Goal: Transaction & Acquisition: Purchase product/service

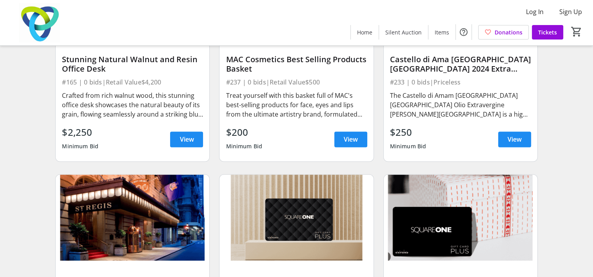
scroll to position [950, 0]
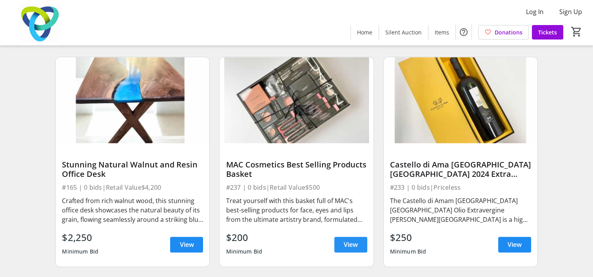
click at [350, 250] on span "View" at bounding box center [351, 244] width 14 height 9
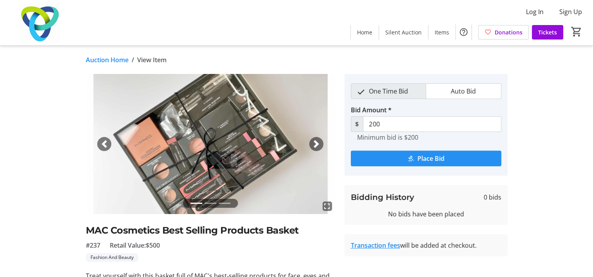
click at [394, 157] on span "submit" at bounding box center [426, 158] width 150 height 19
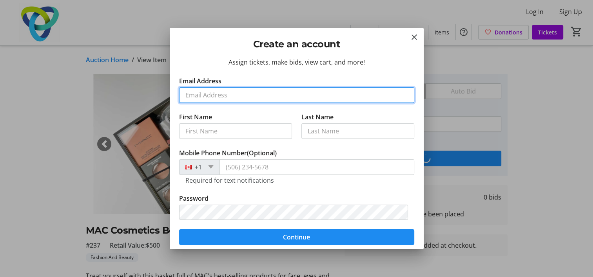
click at [212, 89] on input "Email Address" at bounding box center [296, 95] width 235 height 16
type input "[PERSON_NAME][EMAIL_ADDRESS][DOMAIN_NAME]"
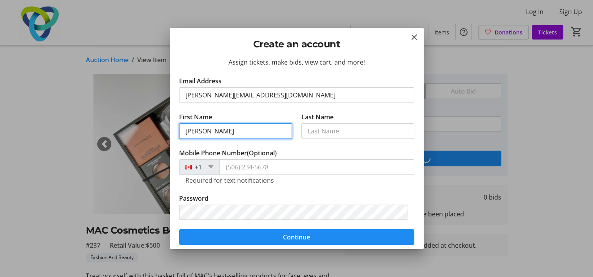
type input "[PERSON_NAME]"
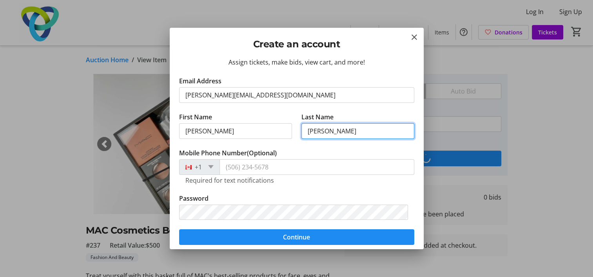
type input "[PERSON_NAME]"
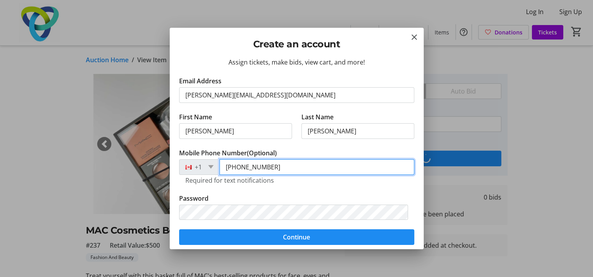
type input "[PHONE_NUMBER]"
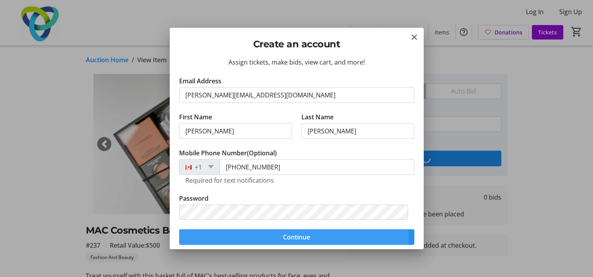
click at [270, 242] on span "submit" at bounding box center [296, 237] width 235 height 19
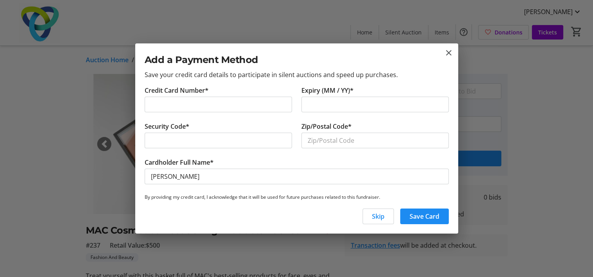
click at [355, 110] on div at bounding box center [374, 105] width 147 height 16
click at [326, 140] on input "Zip/Postal Code*" at bounding box center [374, 141] width 147 height 16
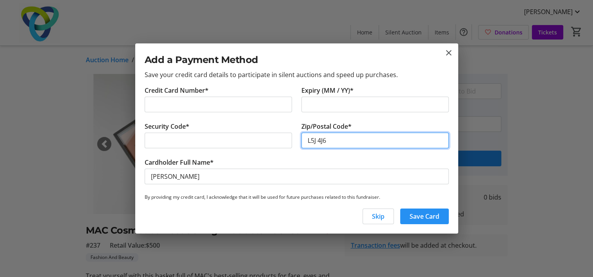
type input "L5J 4J6"
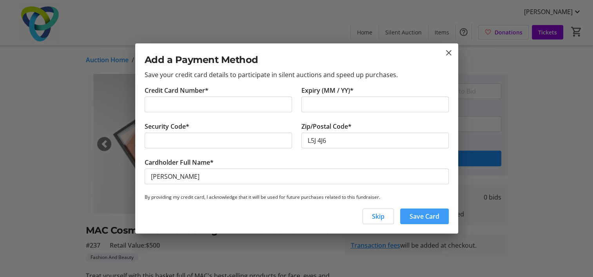
click at [425, 215] on span "Save Card" at bounding box center [424, 216] width 30 height 9
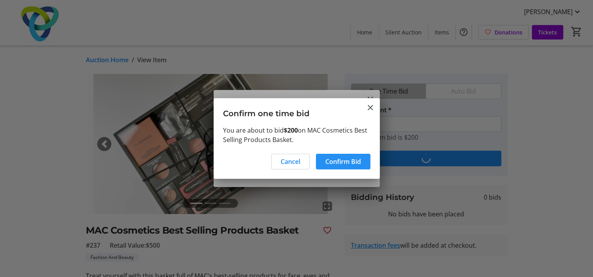
click at [335, 159] on span "Confirm Bid" at bounding box center [343, 161] width 36 height 9
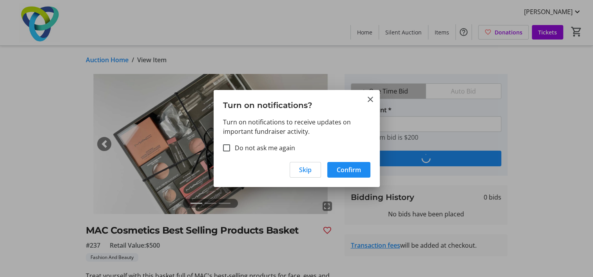
type input "250"
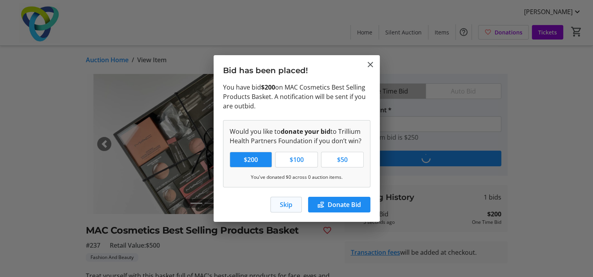
click at [284, 204] on span "Skip" at bounding box center [286, 204] width 13 height 9
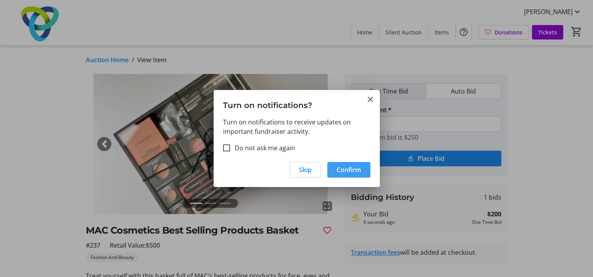
click at [351, 170] on span "Confirm" at bounding box center [348, 169] width 24 height 9
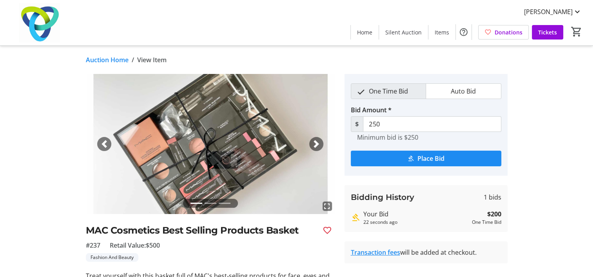
click at [373, 217] on div "Your Bid" at bounding box center [415, 214] width 105 height 9
click at [494, 212] on strong "$200" at bounding box center [494, 214] width 14 height 9
click at [550, 11] on span "[PERSON_NAME]" at bounding box center [548, 11] width 49 height 9
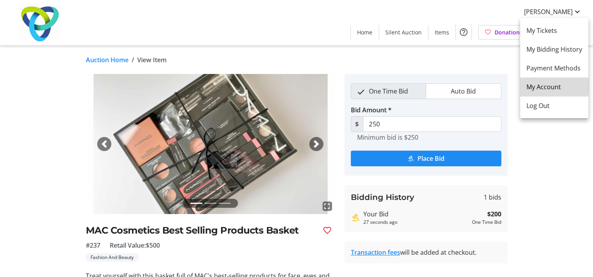
click at [545, 86] on span "My Account" at bounding box center [554, 86] width 56 height 9
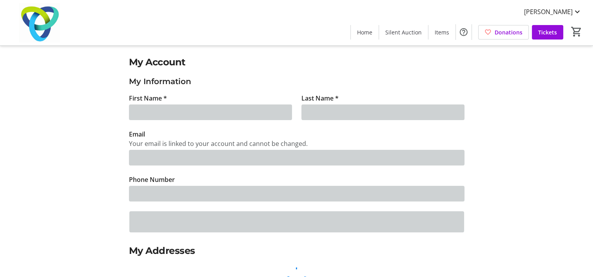
type input "[PERSON_NAME]"
type input "[PERSON_NAME][EMAIL_ADDRESS][DOMAIN_NAME]"
type input "[PHONE_NUMBER]"
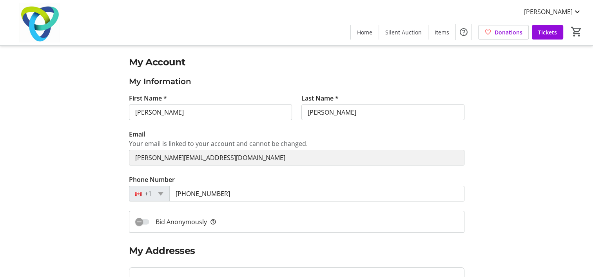
click at [183, 224] on span "Bid Anonymously help_outline" at bounding box center [186, 221] width 61 height 9
click at [149, 224] on button "Bid Anonymously help_outline" at bounding box center [142, 221] width 14 height 5
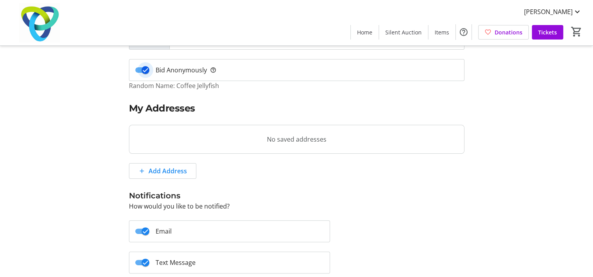
scroll to position [234, 0]
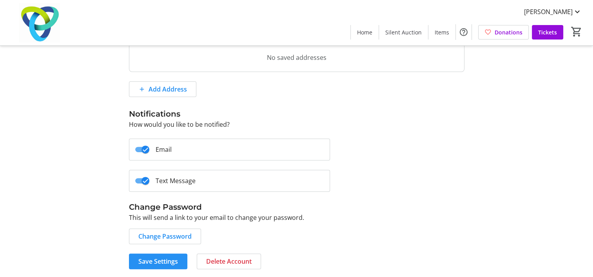
click at [154, 262] on span "Save Settings" at bounding box center [158, 261] width 40 height 9
click at [148, 258] on span "Save Settings" at bounding box center [158, 261] width 40 height 9
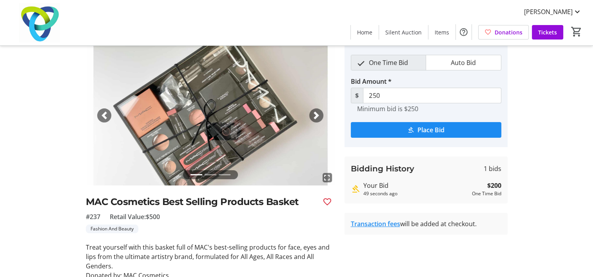
scroll to position [61, 0]
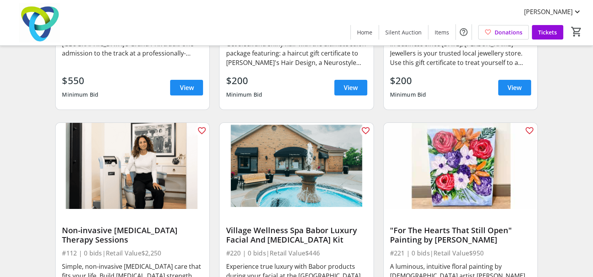
scroll to position [2905, 0]
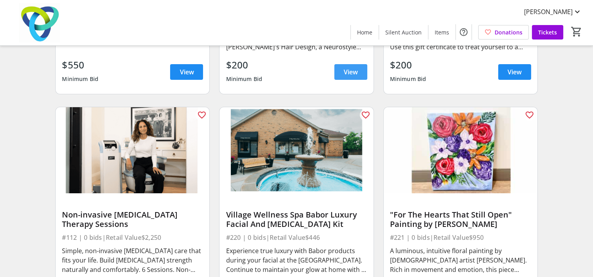
click at [353, 73] on span "View" at bounding box center [351, 71] width 14 height 9
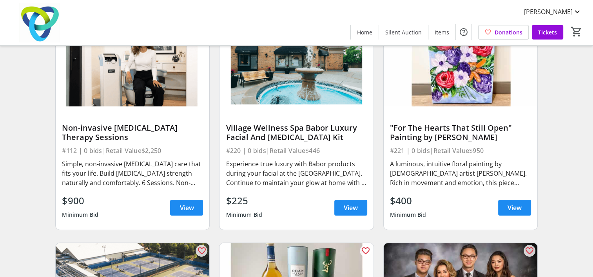
scroll to position [2999, 0]
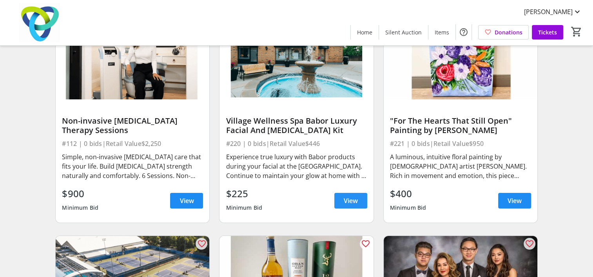
click at [360, 206] on span at bounding box center [350, 201] width 33 height 19
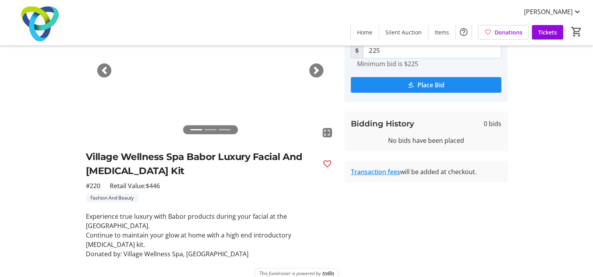
scroll to position [75, 0]
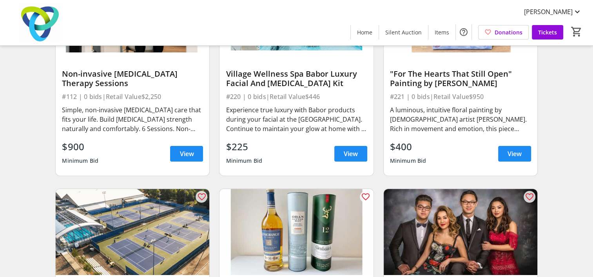
scroll to position [3019, 0]
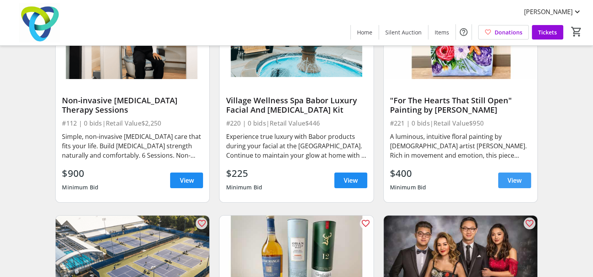
click at [515, 185] on span "View" at bounding box center [514, 180] width 14 height 9
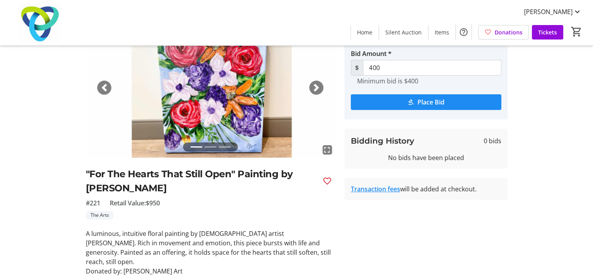
scroll to position [72, 0]
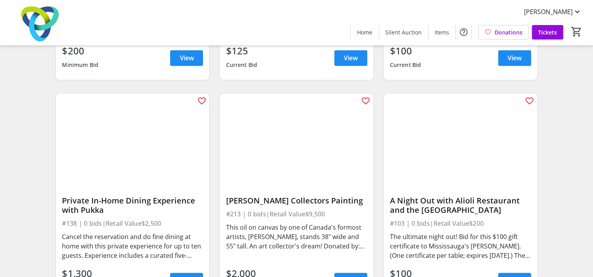
scroll to position [4073, 0]
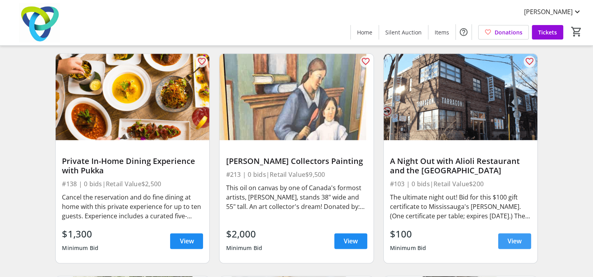
click at [505, 245] on span at bounding box center [514, 241] width 33 height 19
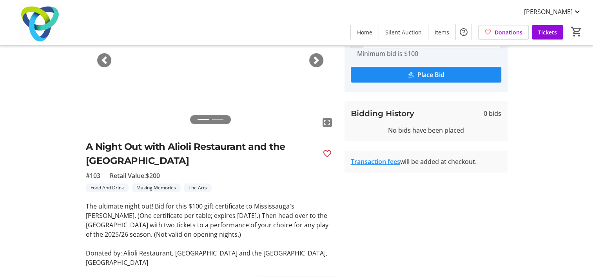
scroll to position [83, 0]
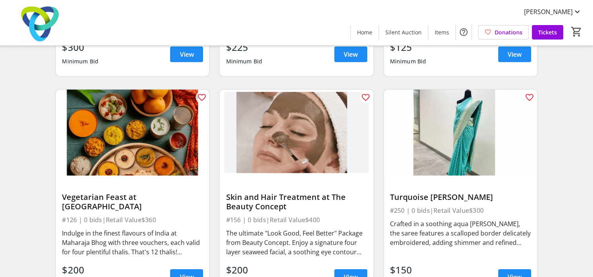
scroll to position [5390, 0]
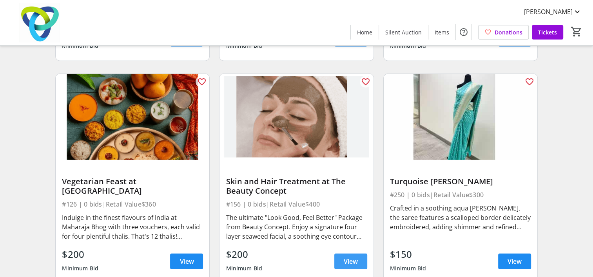
click at [344, 263] on span "View" at bounding box center [351, 261] width 14 height 9
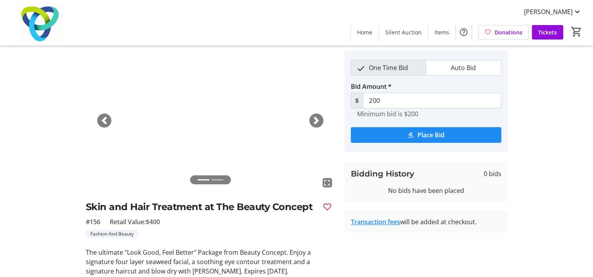
scroll to position [52, 0]
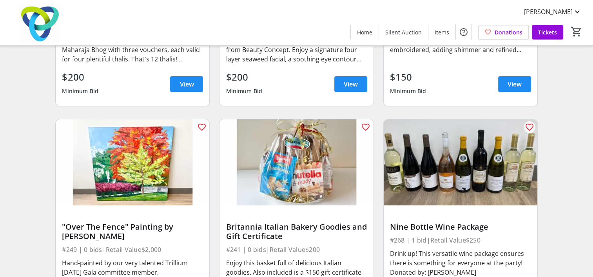
scroll to position [5635, 0]
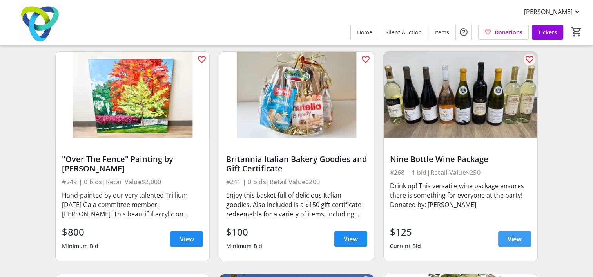
click at [514, 241] on span "View" at bounding box center [514, 239] width 14 height 9
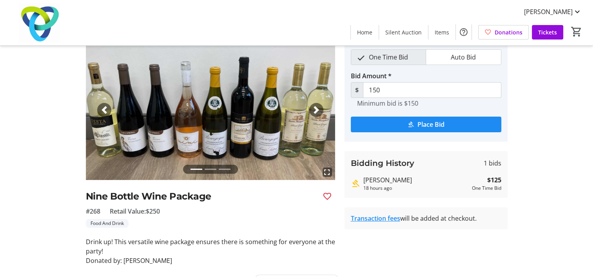
scroll to position [39, 0]
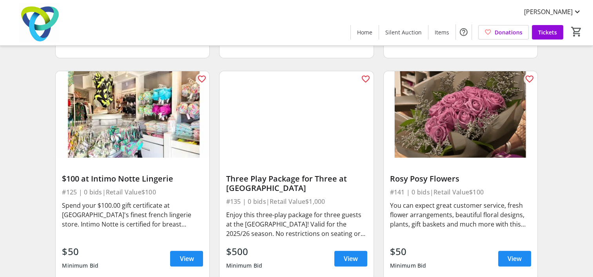
scroll to position [6063, 0]
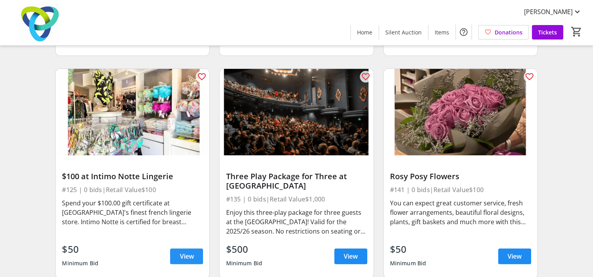
click at [188, 259] on span "View" at bounding box center [186, 256] width 14 height 9
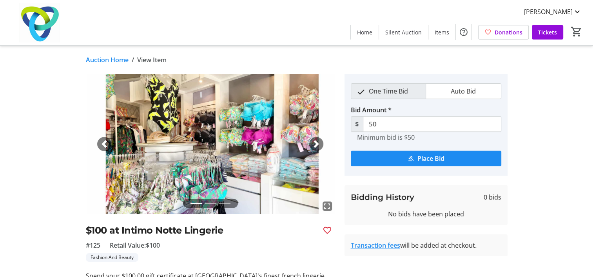
click at [379, 91] on span "One Time Bid" at bounding box center [388, 91] width 49 height 15
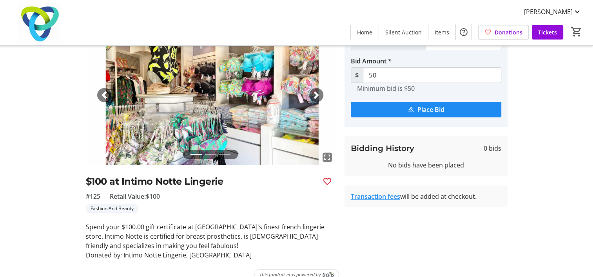
scroll to position [27, 0]
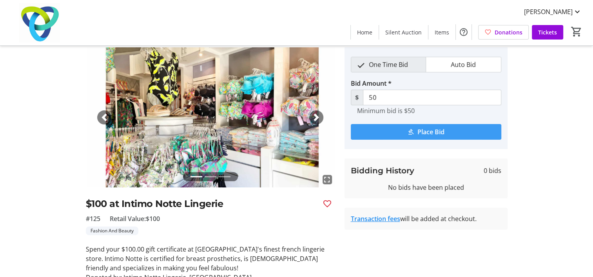
click at [392, 131] on span "submit" at bounding box center [426, 132] width 150 height 19
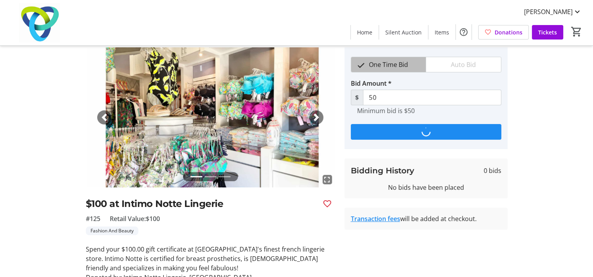
scroll to position [0, 0]
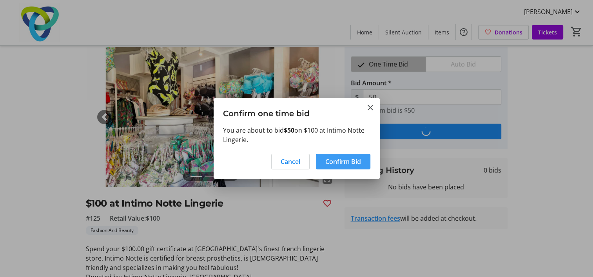
click at [338, 160] on span "Confirm Bid" at bounding box center [343, 161] width 36 height 9
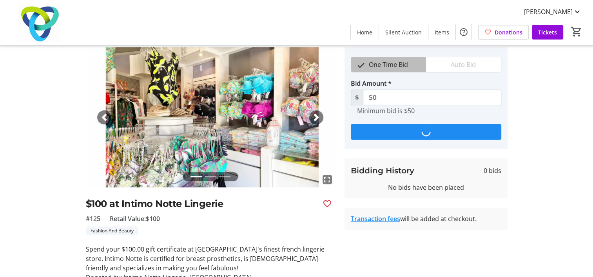
type input "75"
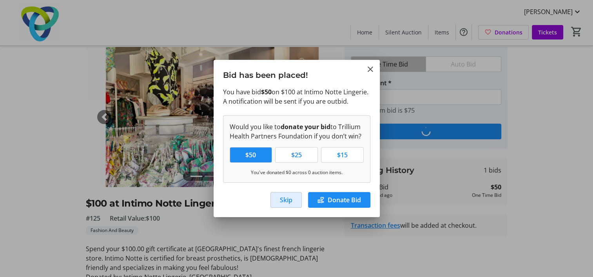
click at [288, 203] on span "Skip" at bounding box center [286, 199] width 13 height 9
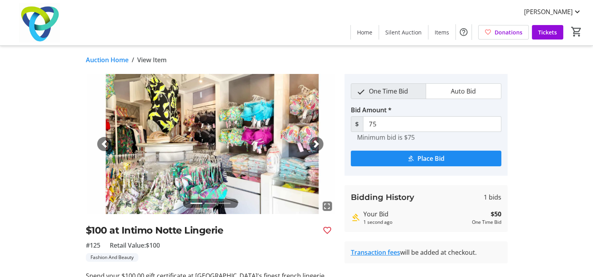
scroll to position [27, 0]
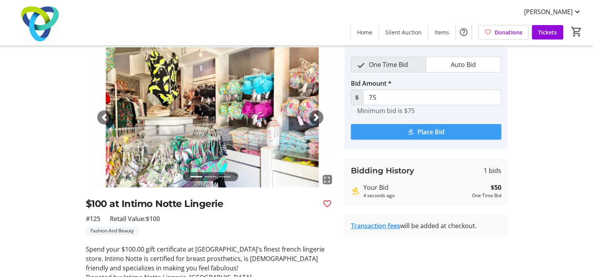
click at [402, 128] on span "submit" at bounding box center [426, 132] width 150 height 19
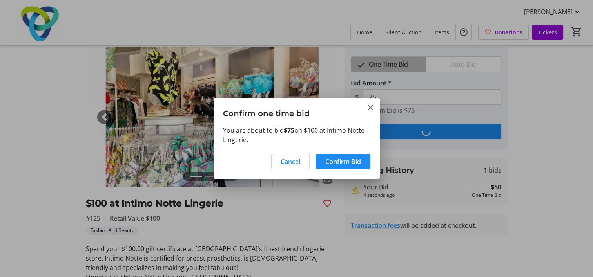
scroll to position [0, 0]
click at [287, 161] on span "Cancel" at bounding box center [290, 161] width 20 height 9
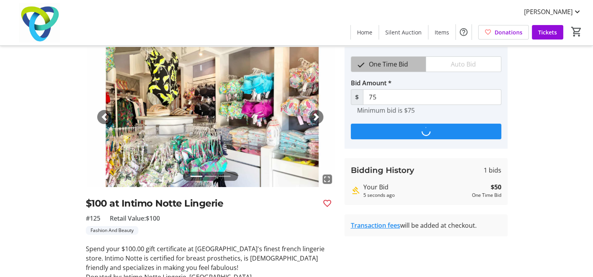
scroll to position [27, 0]
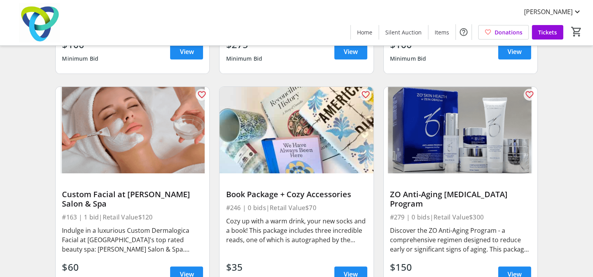
scroll to position [9181, 0]
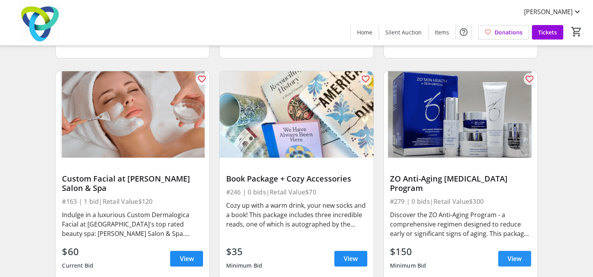
click at [516, 254] on span "View" at bounding box center [514, 258] width 14 height 9
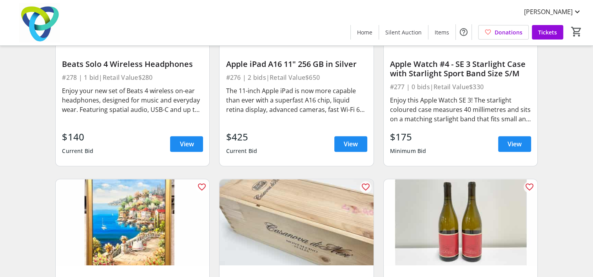
scroll to position [7899, 0]
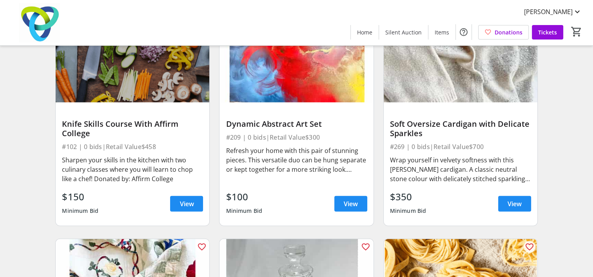
drag, startPoint x: 591, startPoint y: 158, endPoint x: 592, endPoint y: 121, distance: 37.2
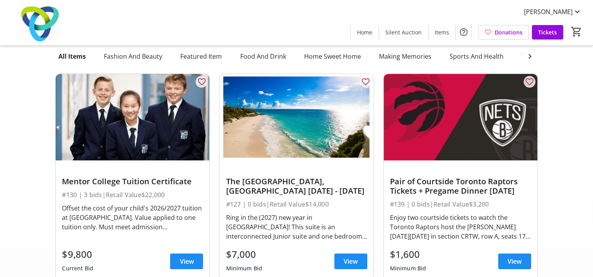
scroll to position [0, 0]
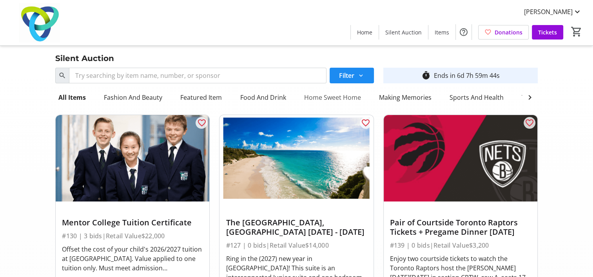
click at [325, 95] on div "Home Sweet Home" at bounding box center [331, 98] width 63 height 16
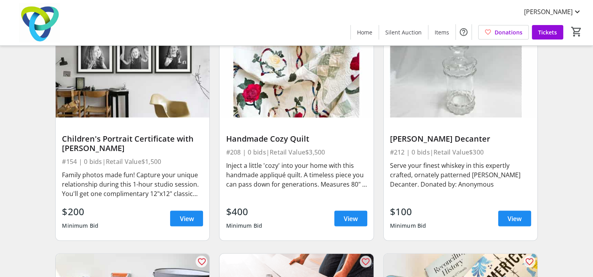
scroll to position [1419, 0]
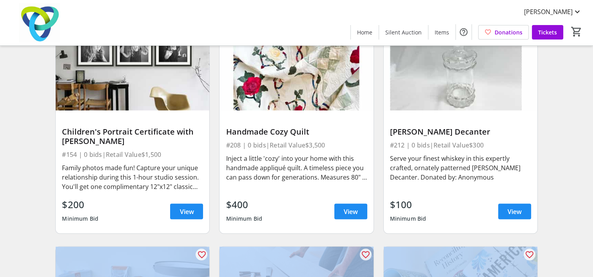
drag, startPoint x: 592, startPoint y: 227, endPoint x: 600, endPoint y: 252, distance: 26.2
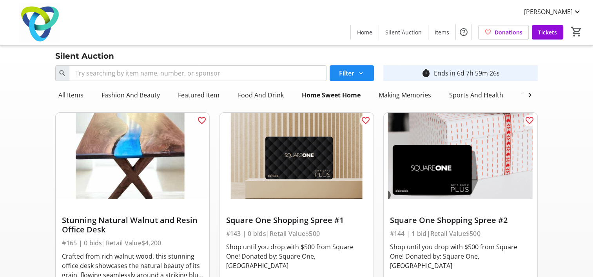
scroll to position [0, 0]
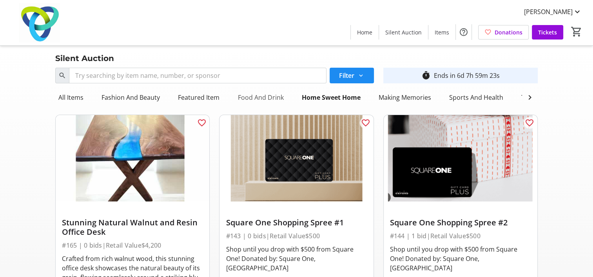
click at [248, 96] on div "Food And Drink" at bounding box center [260, 98] width 52 height 16
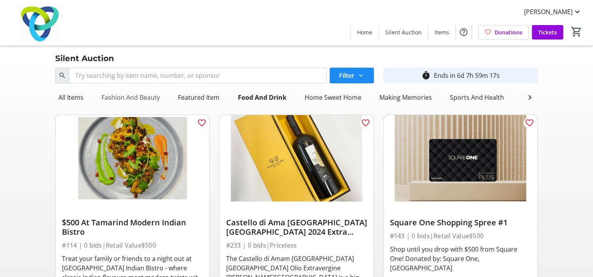
click at [131, 91] on div "Fashion And Beauty" at bounding box center [130, 98] width 65 height 16
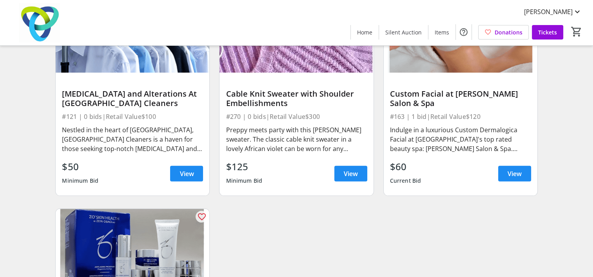
scroll to position [2490, 0]
